Goal: Task Accomplishment & Management: Complete application form

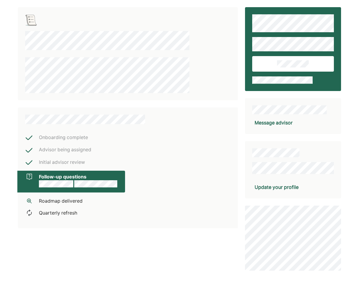
click at [298, 68] on button at bounding box center [293, 64] width 82 height 16
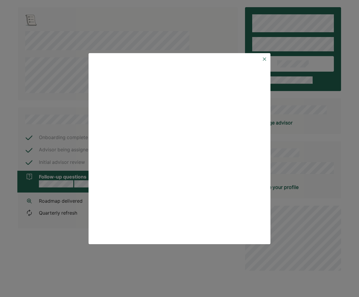
click at [264, 60] on img at bounding box center [264, 59] width 5 height 5
click at [262, 59] on img at bounding box center [264, 59] width 5 height 5
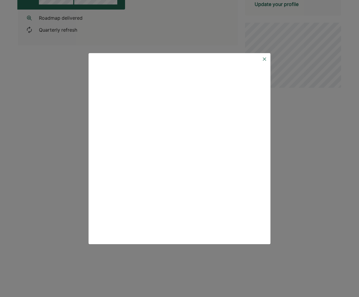
scroll to position [183, 0]
click at [263, 60] on img at bounding box center [264, 59] width 5 height 5
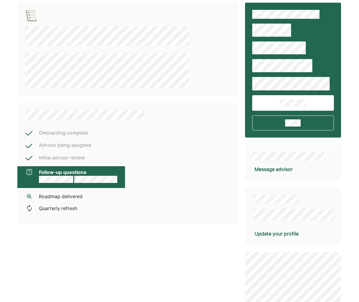
scroll to position [0, 0]
